Goal: Information Seeking & Learning: Learn about a topic

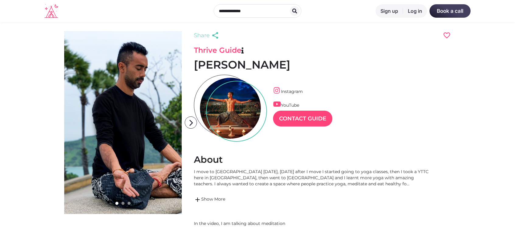
scroll to position [30, 0]
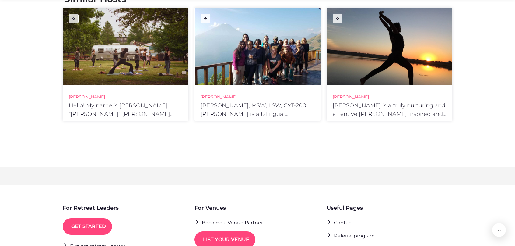
scroll to position [853, 0]
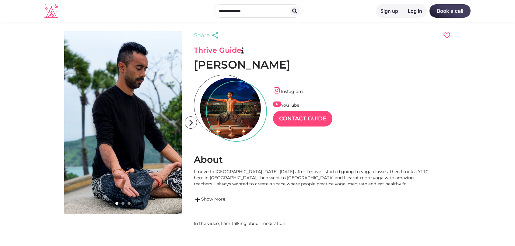
scroll to position [15, 27]
